Goal: Task Accomplishment & Management: Use online tool/utility

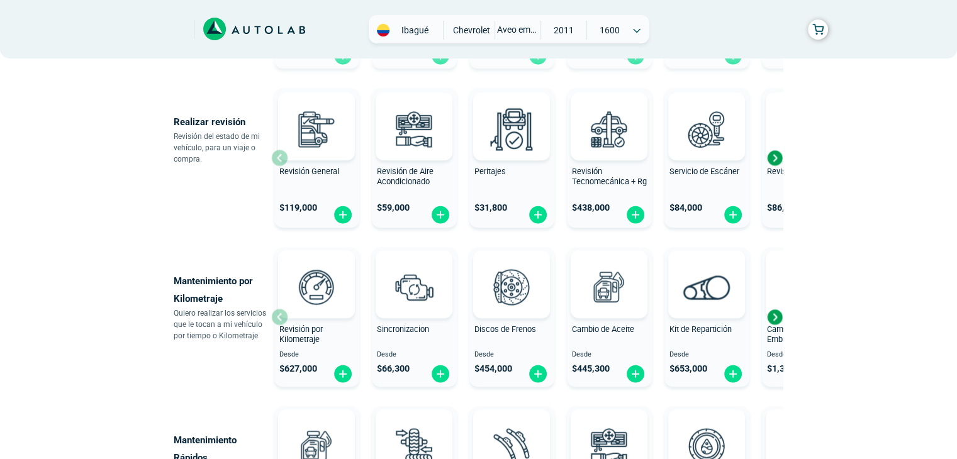
scroll to position [441, 0]
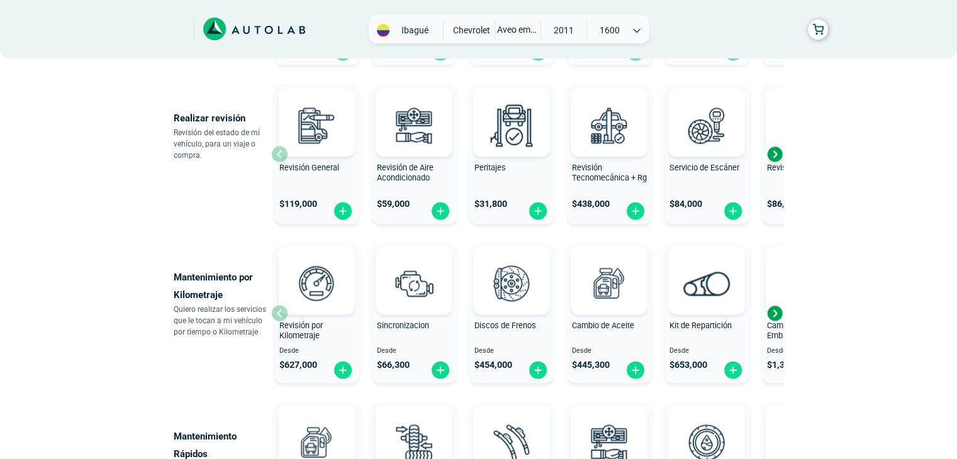
click at [771, 148] on div "Next slide" at bounding box center [774, 154] width 19 height 19
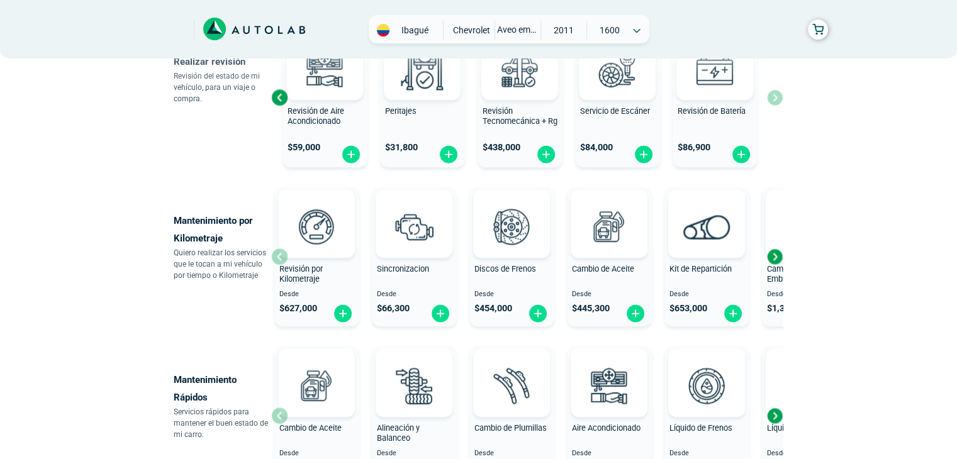
scroll to position [499, 0]
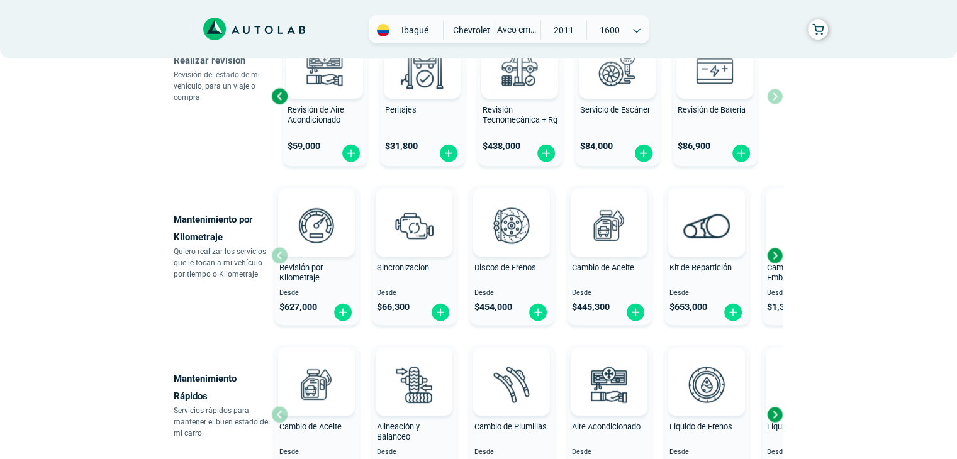
click at [776, 255] on div "Next slide" at bounding box center [774, 255] width 19 height 19
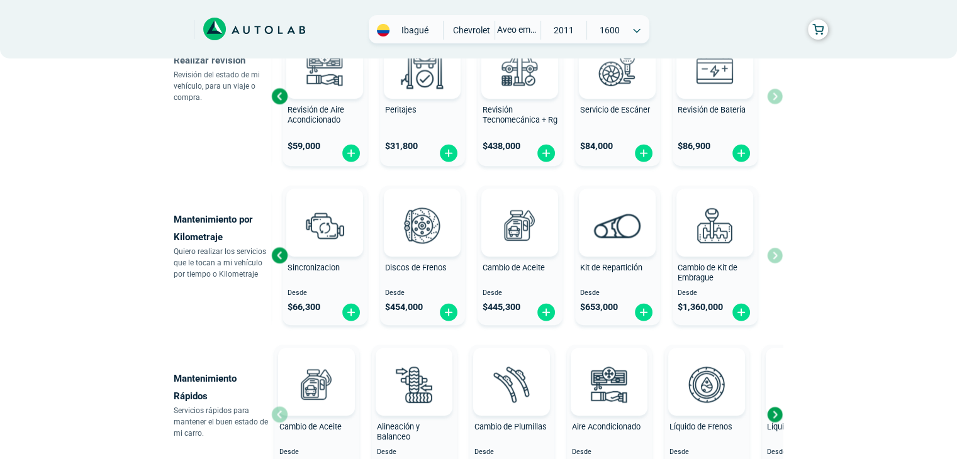
click at [776, 255] on div "Revisión por Kilometraje Desde $ 627,000 Sincronizacion Desde $ 66,300 Discos d…" at bounding box center [526, 255] width 511 height 150
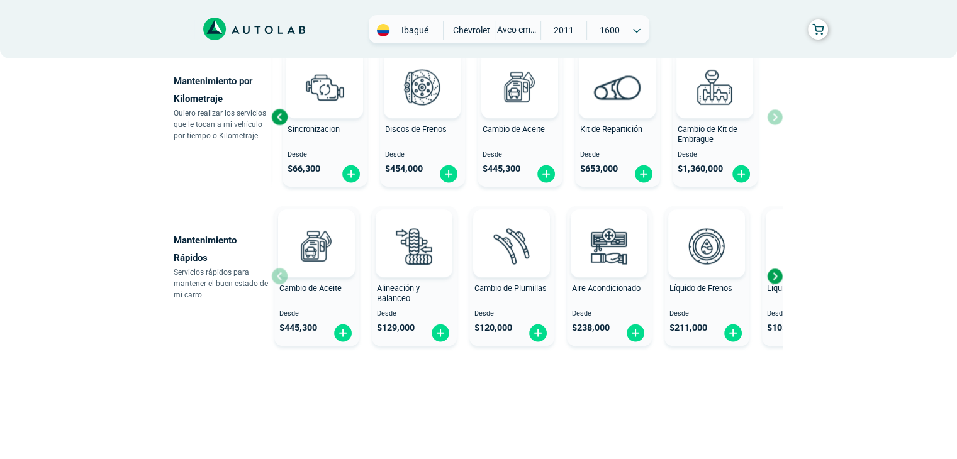
scroll to position [639, 0]
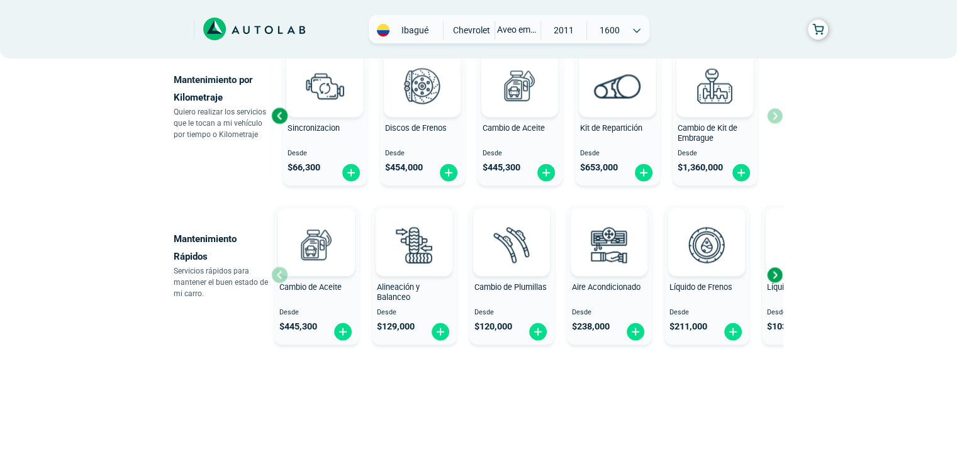
click at [769, 277] on div "Next slide" at bounding box center [774, 274] width 19 height 19
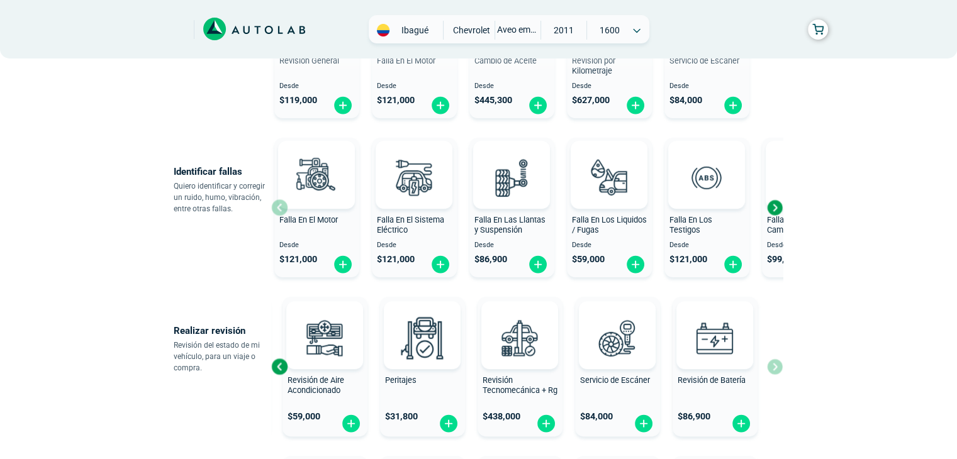
scroll to position [228, 0]
click at [779, 203] on div "Next slide" at bounding box center [774, 208] width 19 height 19
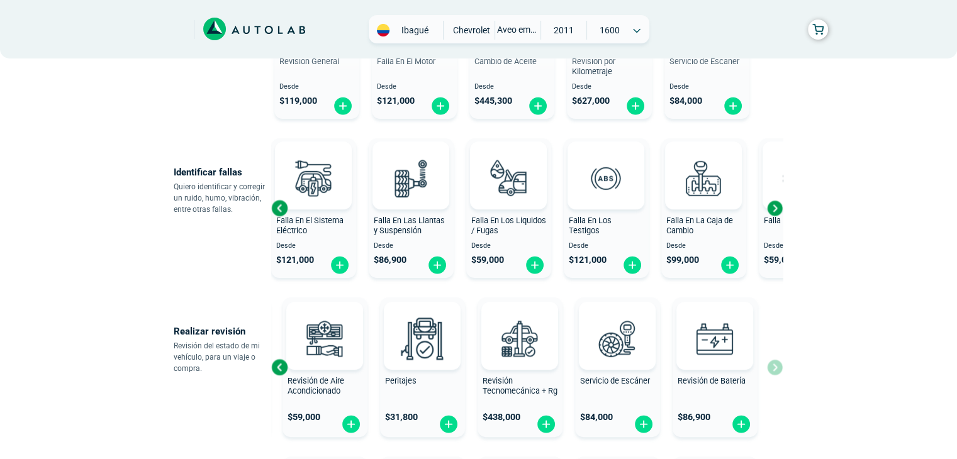
click at [776, 208] on div "Next slide" at bounding box center [774, 208] width 19 height 19
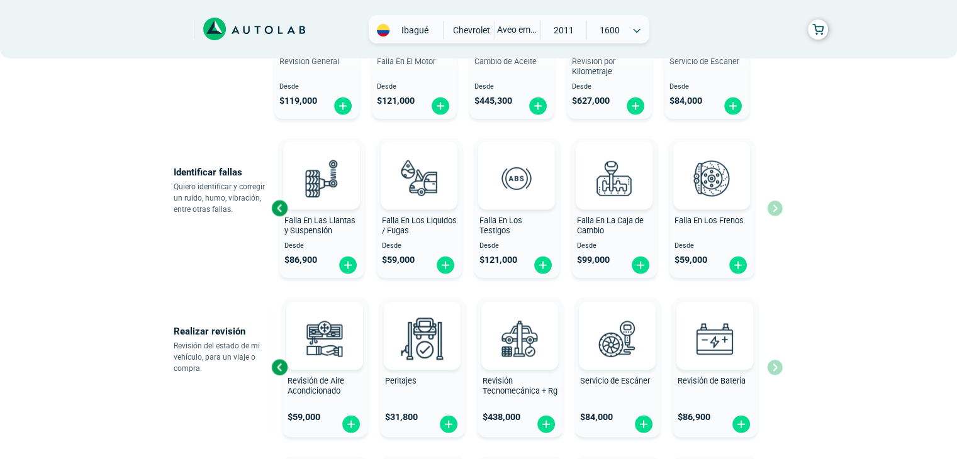
click at [776, 208] on div "Falla En El Motor Desde $ 121,000 Falla En El Sistema Eléctrico Desde $ 121,000…" at bounding box center [526, 208] width 511 height 150
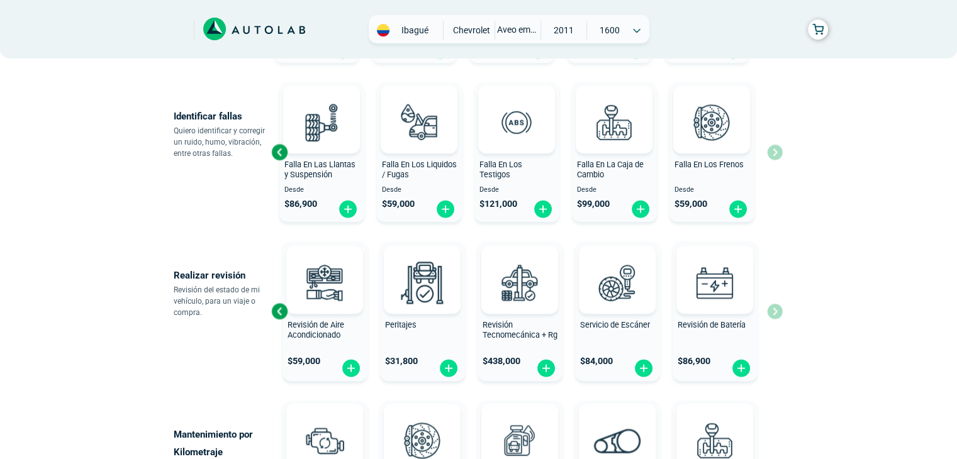
scroll to position [209, 0]
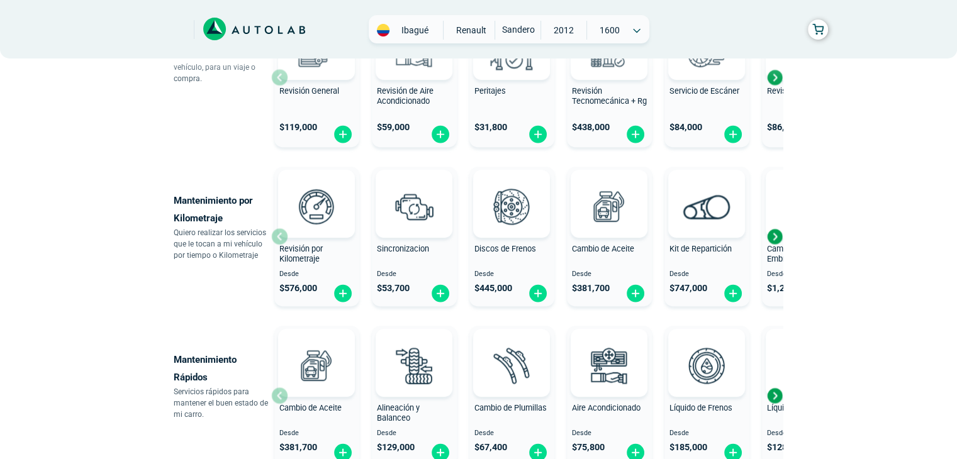
scroll to position [639, 0]
